Goal: Feedback & Contribution: Submit feedback/report problem

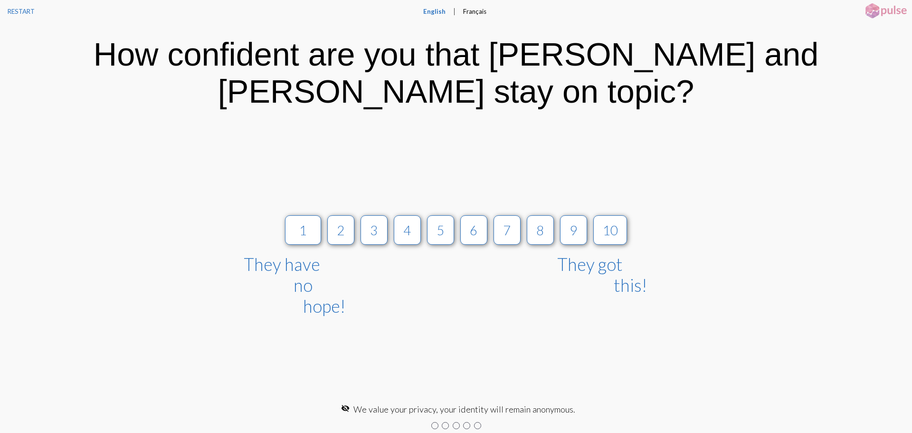
drag, startPoint x: 307, startPoint y: 218, endPoint x: 530, endPoint y: 343, distance: 255.5
click at [365, 218] on div "1 They have no hope! 2 3 4 5 6 7 8 9 10 They got this!" at bounding box center [456, 262] width 506 height 110
click at [305, 222] on div "1" at bounding box center [304, 230] width 18 height 16
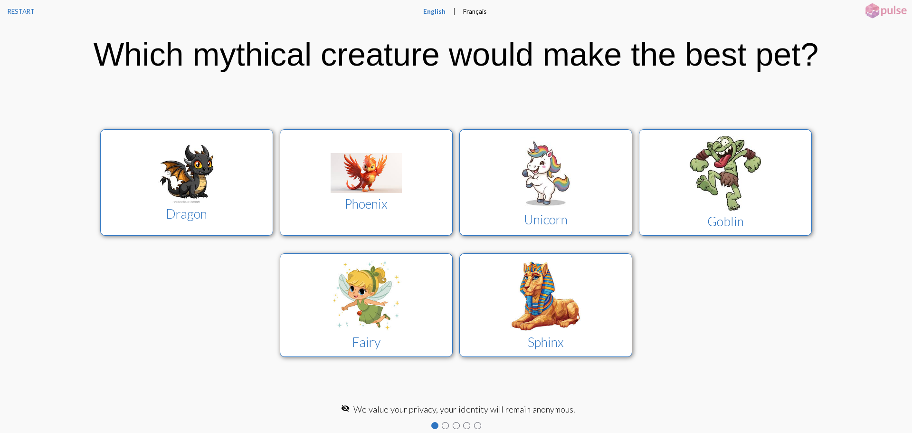
click at [686, 177] on div at bounding box center [725, 174] width 155 height 77
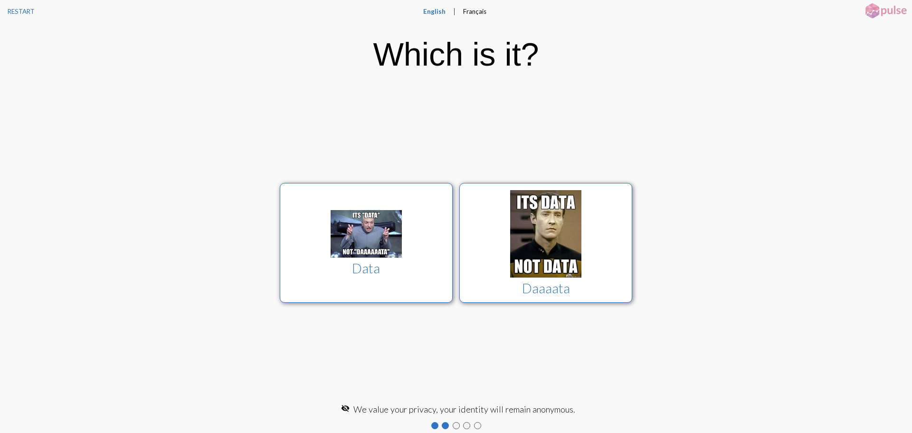
click at [606, 214] on div at bounding box center [545, 235] width 155 height 90
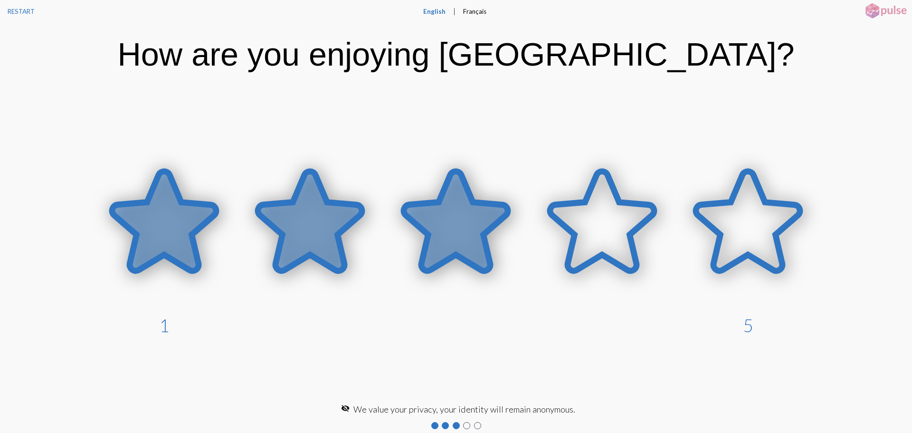
click at [443, 218] on icon at bounding box center [456, 221] width 104 height 99
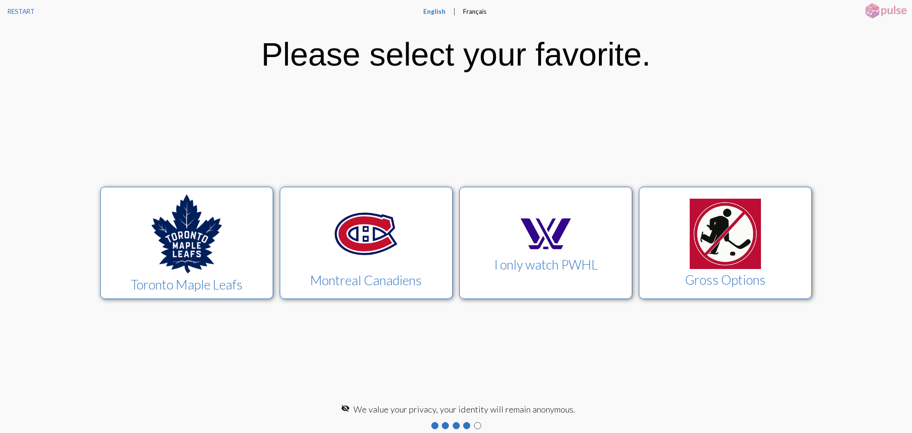
click at [220, 257] on img at bounding box center [186, 234] width 71 height 80
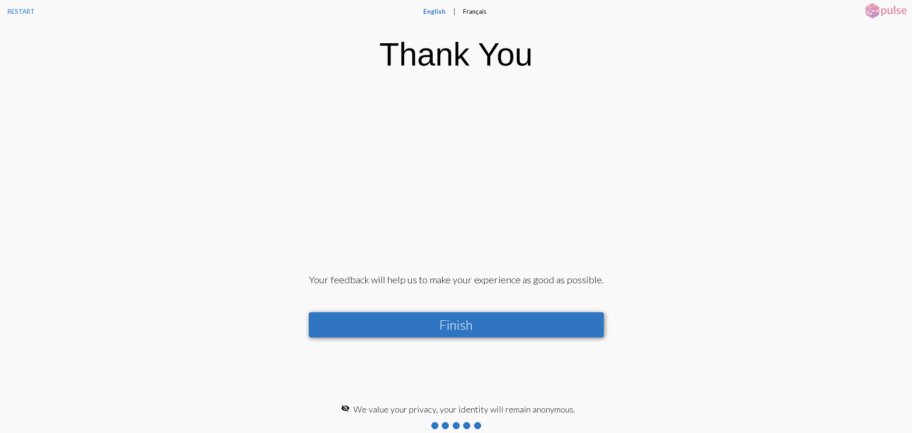
click at [490, 328] on button "Finish" at bounding box center [456, 324] width 295 height 25
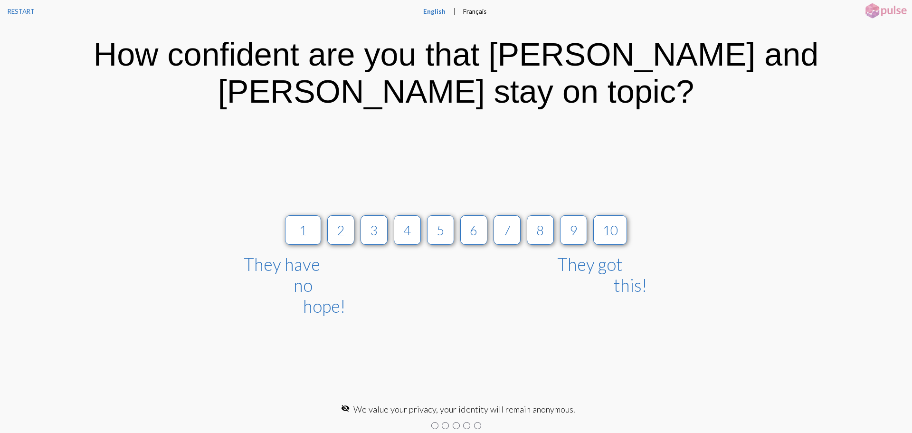
click at [312, 222] on div "1" at bounding box center [304, 230] width 18 height 16
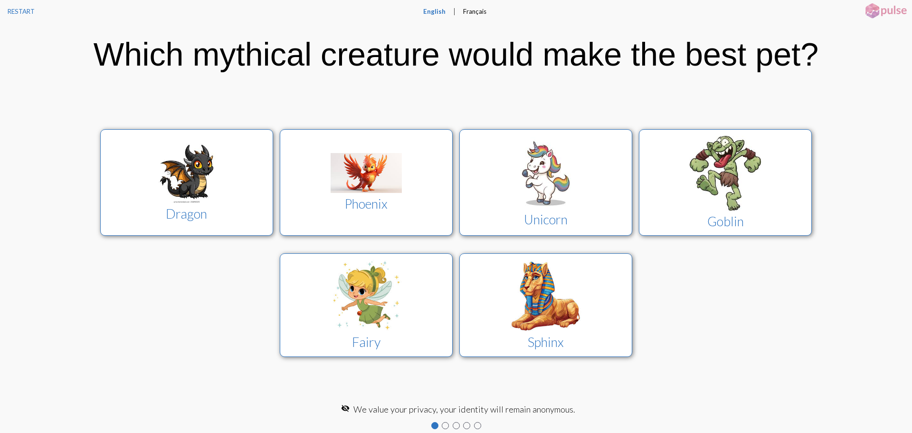
click at [350, 187] on img at bounding box center [366, 173] width 71 height 40
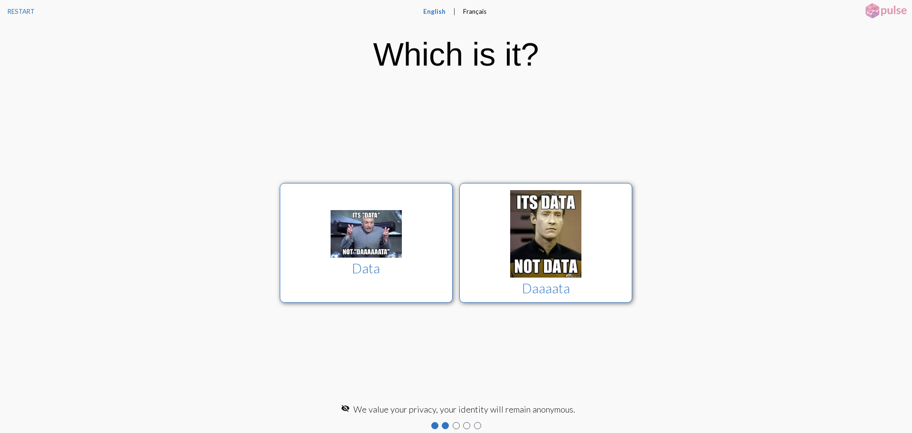
click at [588, 256] on div at bounding box center [545, 235] width 155 height 90
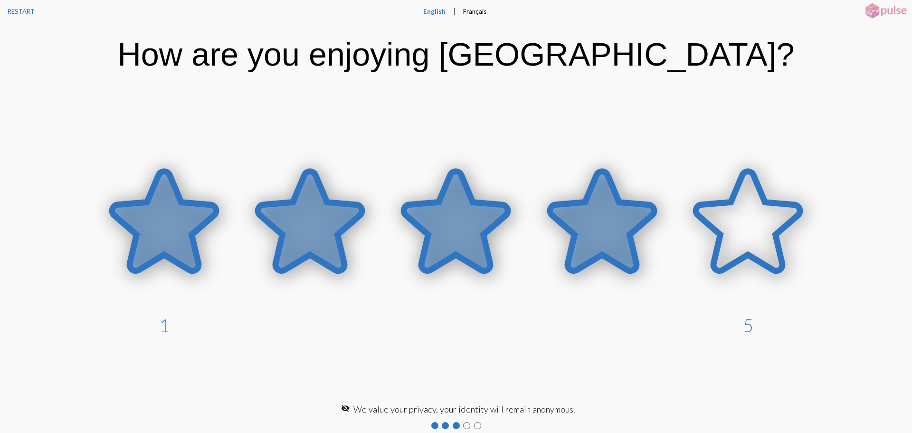
click at [584, 234] on icon at bounding box center [602, 221] width 104 height 99
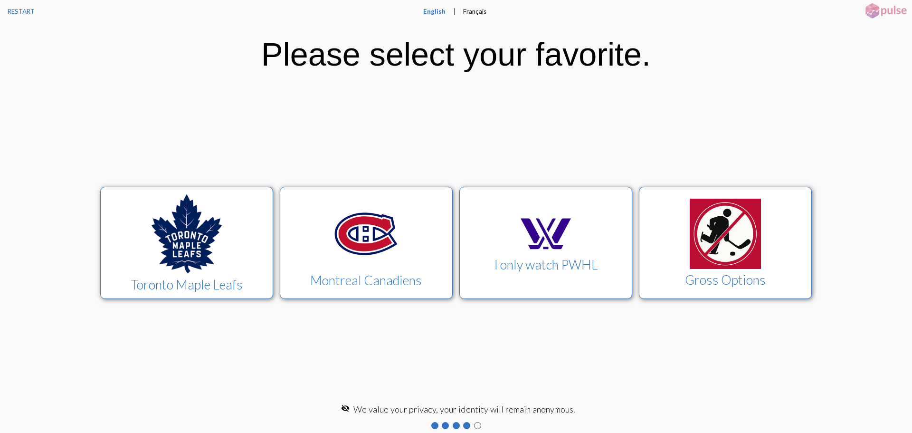
click at [702, 244] on img at bounding box center [725, 234] width 71 height 70
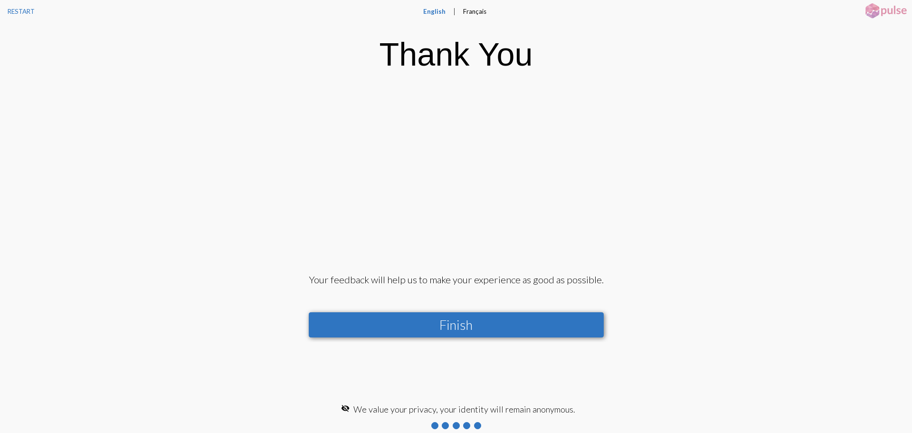
click at [480, 323] on button "Finish" at bounding box center [456, 324] width 295 height 25
